Goal: Information Seeking & Learning: Learn about a topic

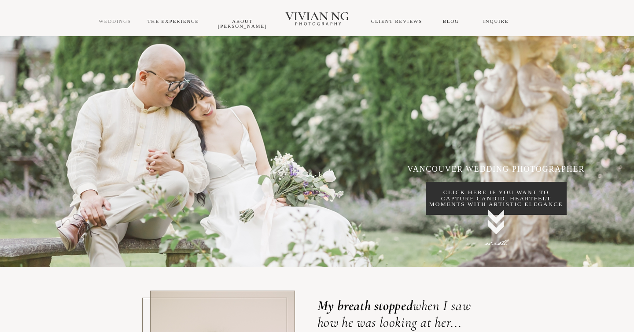
click at [110, 22] on link "WEDDINGS" at bounding box center [115, 20] width 33 height 5
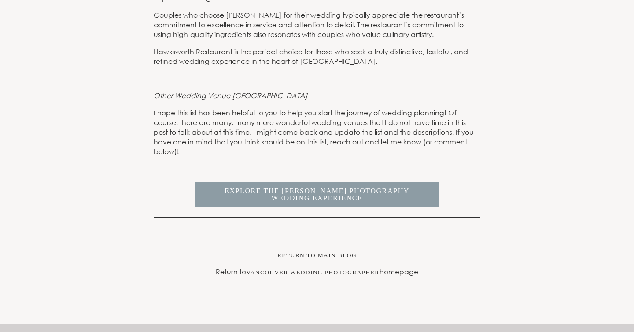
scroll to position [6403, 0]
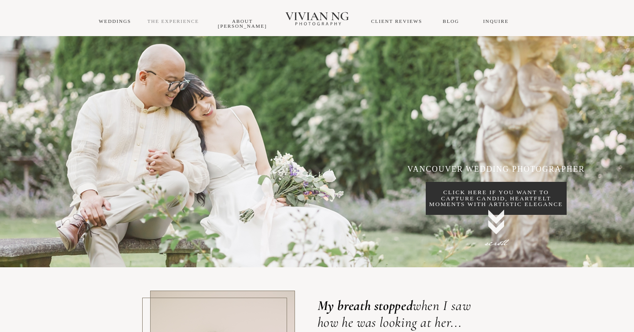
click at [194, 19] on link "THE EXPERIENCE" at bounding box center [172, 20] width 51 height 5
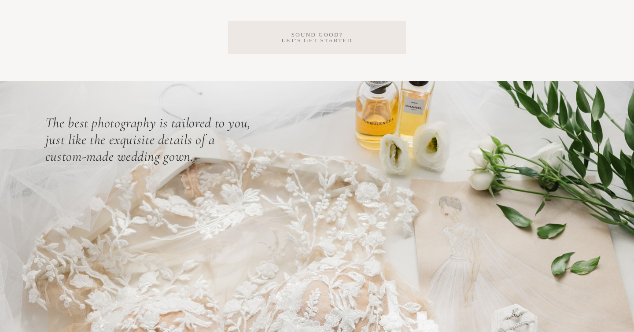
scroll to position [2459, 0]
click at [273, 42] on span "SOund good? Let's get started" at bounding box center [317, 37] width 178 height 33
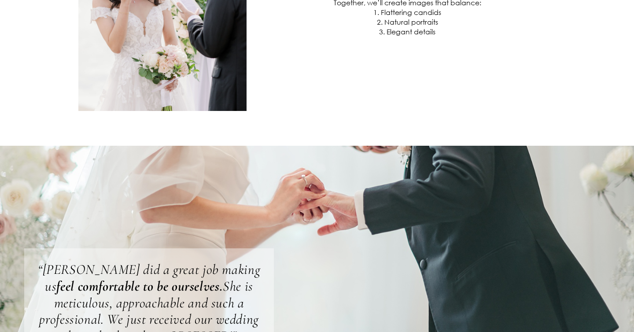
scroll to position [0, 0]
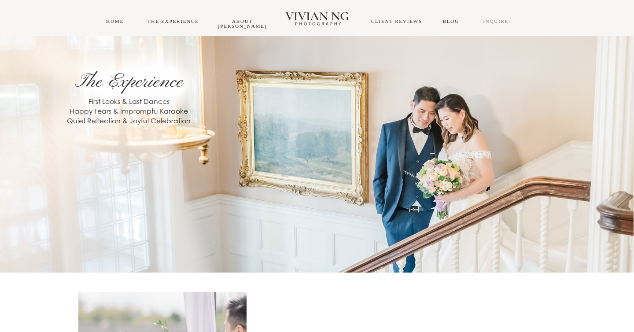
click at [492, 19] on link "INQUIRE" at bounding box center [496, 20] width 26 height 5
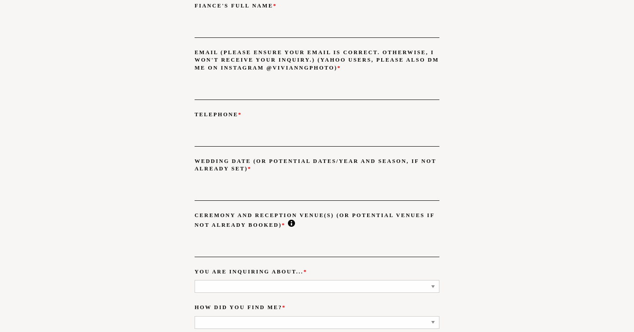
scroll to position [649, 0]
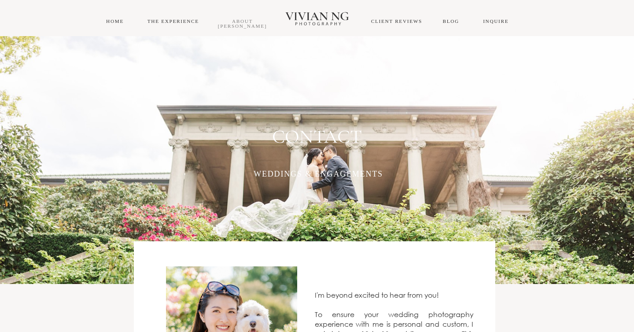
click at [224, 19] on link "About [PERSON_NAME]" at bounding box center [242, 23] width 49 height 10
click at [180, 19] on link "THE EXPERIENCE" at bounding box center [172, 20] width 51 height 5
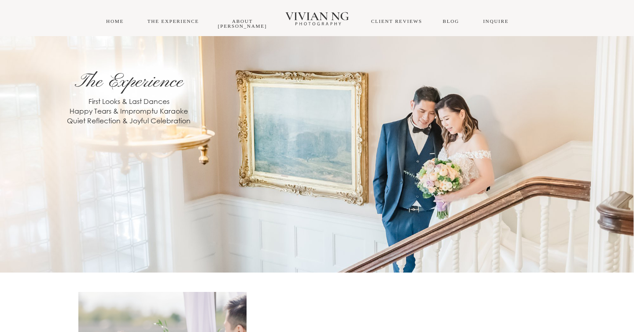
click at [455, 24] on div "THE EXPERIENCE About Vivian Blog INQUIRE HOME CLIENT REVIEWS" at bounding box center [317, 18] width 634 height 36
click at [449, 19] on link "Blog" at bounding box center [450, 20] width 16 height 5
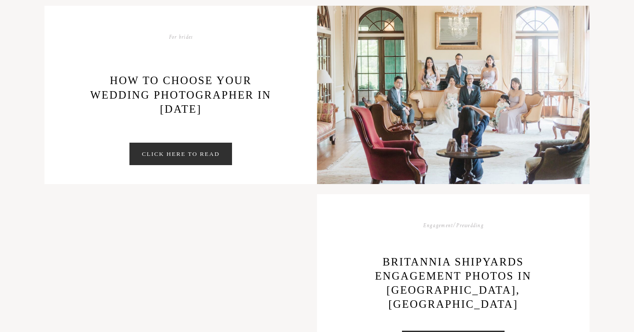
scroll to position [2019, 0]
